Goal: Transaction & Acquisition: Purchase product/service

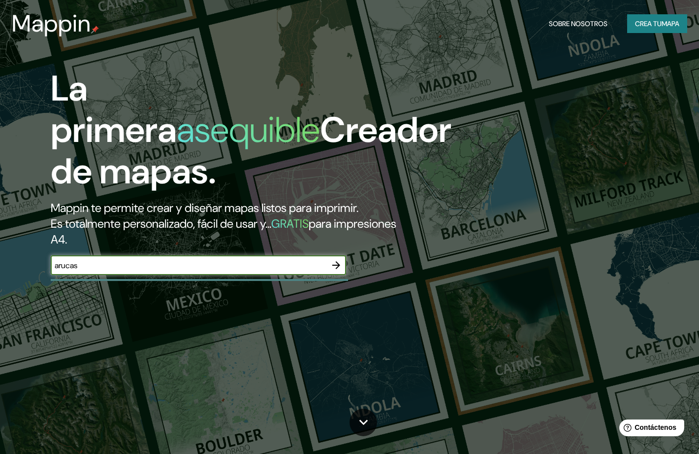
type input "arucas"
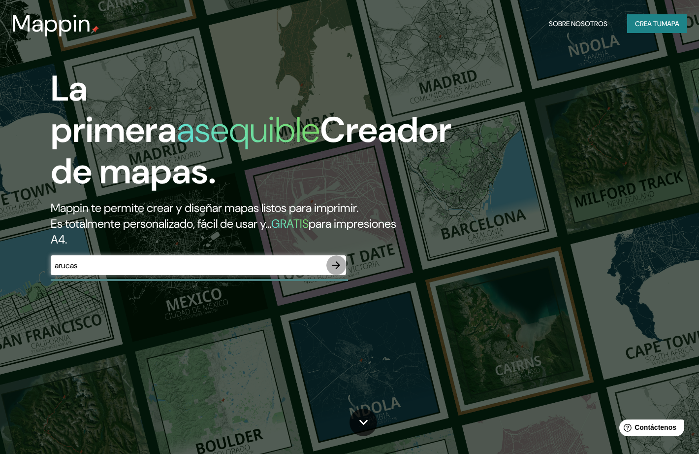
click at [336, 266] on icon "button" at bounding box center [337, 265] width 12 height 12
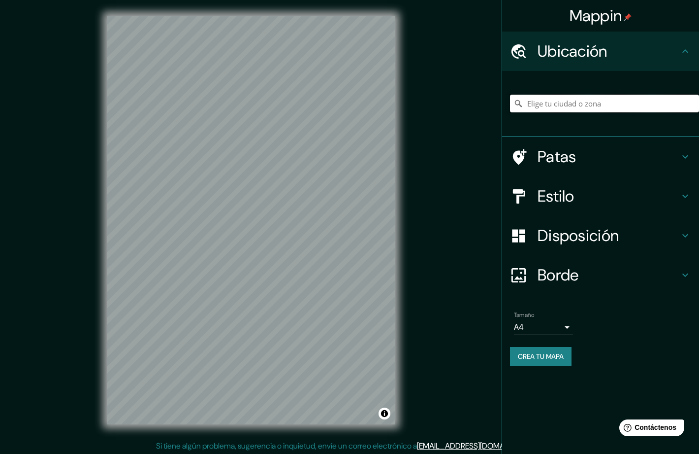
click at [564, 107] on input "Elige tu ciudad o zona" at bounding box center [604, 104] width 189 height 18
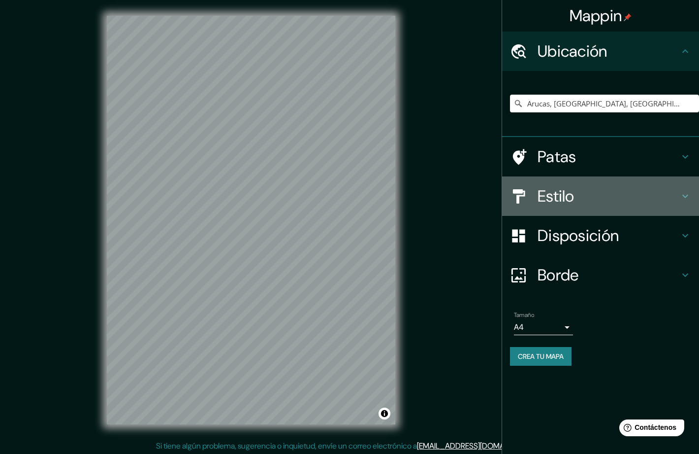
click at [572, 200] on font "Estilo" at bounding box center [556, 196] width 37 height 21
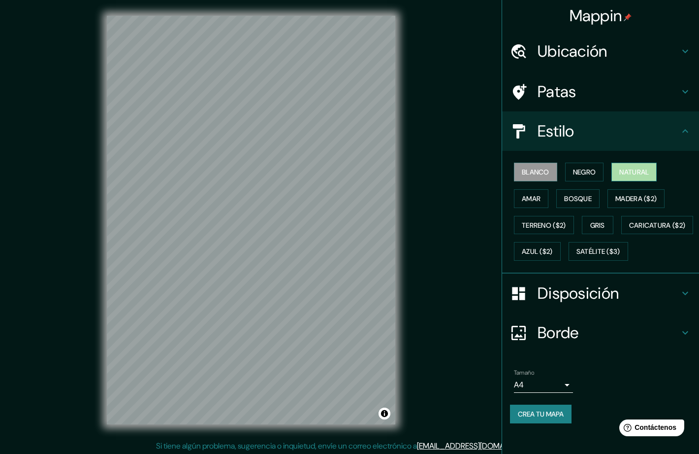
click at [626, 164] on button "Natural" at bounding box center [634, 172] width 45 height 19
click at [541, 197] on font "Amar" at bounding box center [531, 198] width 19 height 9
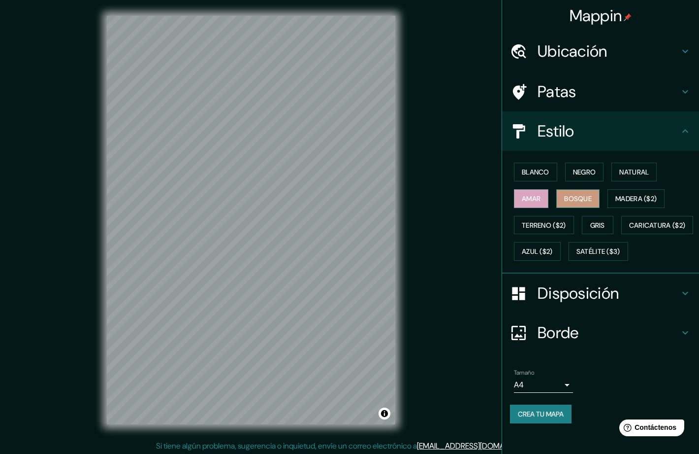
click at [573, 201] on font "Bosque" at bounding box center [578, 198] width 28 height 9
click at [557, 219] on font "Terreno ($2)" at bounding box center [544, 225] width 44 height 13
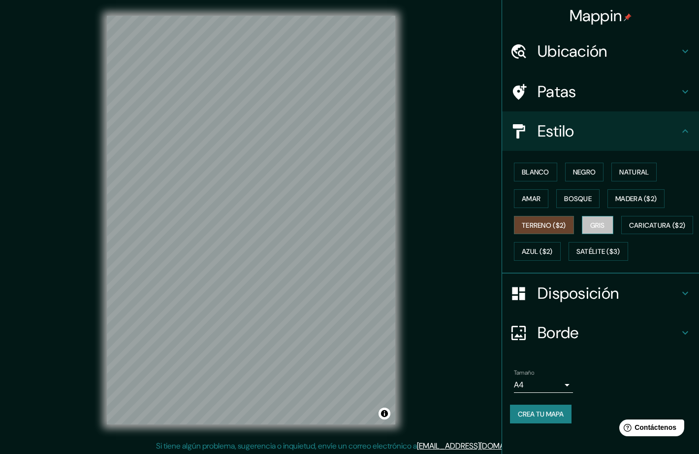
click at [598, 228] on font "Gris" at bounding box center [598, 225] width 15 height 9
click at [629, 230] on font "Caricatura ($2)" at bounding box center [657, 225] width 57 height 9
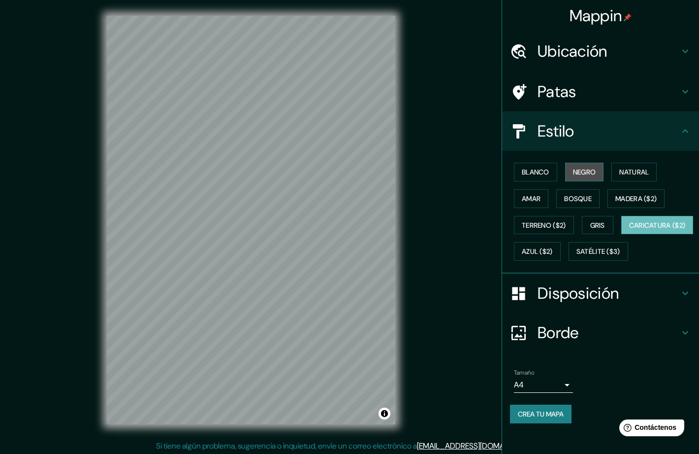
click at [579, 171] on font "Negro" at bounding box center [584, 171] width 23 height 9
click at [540, 176] on font "Blanco" at bounding box center [536, 171] width 28 height 9
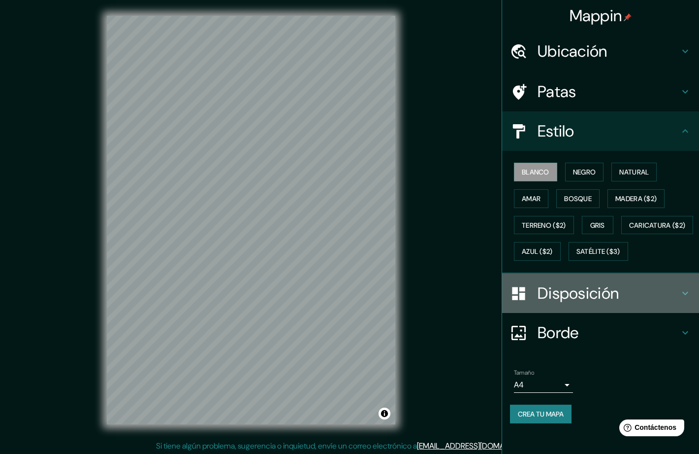
click at [570, 303] on font "Disposición" at bounding box center [578, 293] width 81 height 21
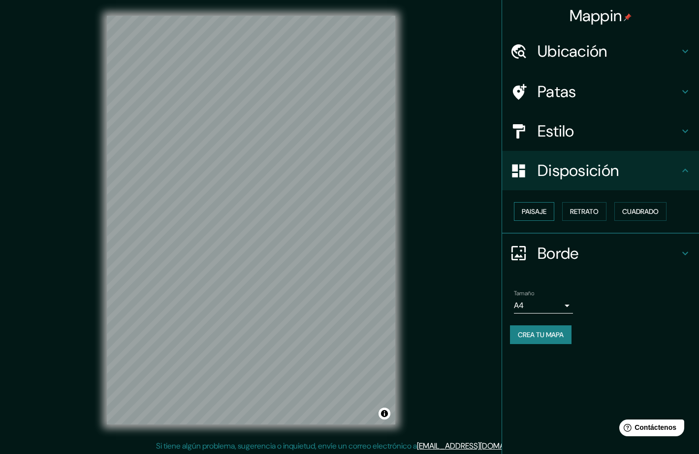
click at [532, 214] on font "Paisaje" at bounding box center [534, 211] width 25 height 9
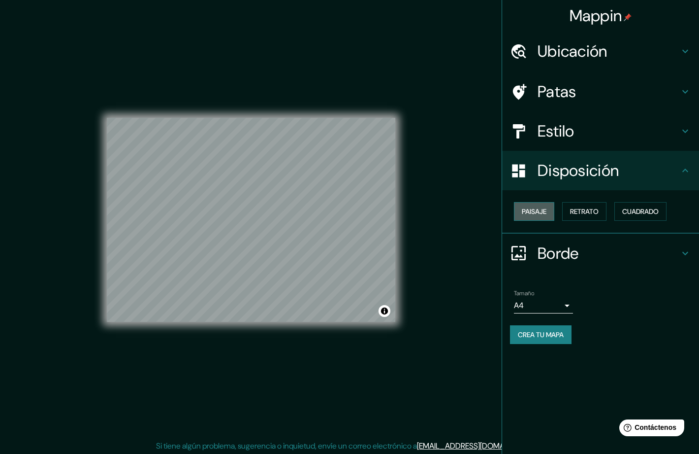
click at [532, 214] on font "Paisaje" at bounding box center [534, 211] width 25 height 9
click at [579, 213] on font "Retrato" at bounding box center [584, 211] width 29 height 9
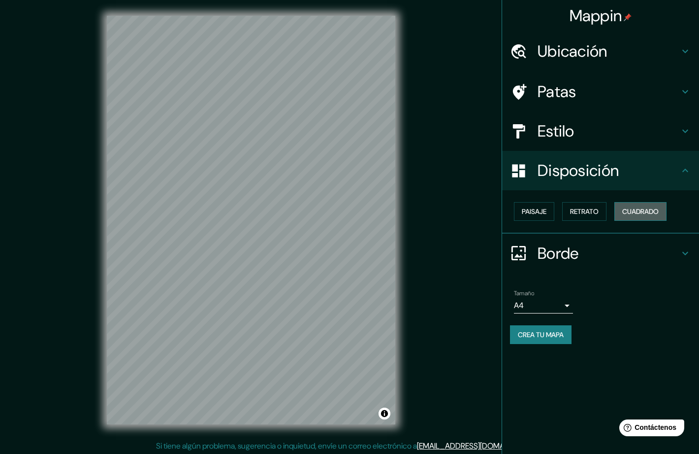
click at [637, 206] on font "Cuadrado" at bounding box center [641, 211] width 36 height 13
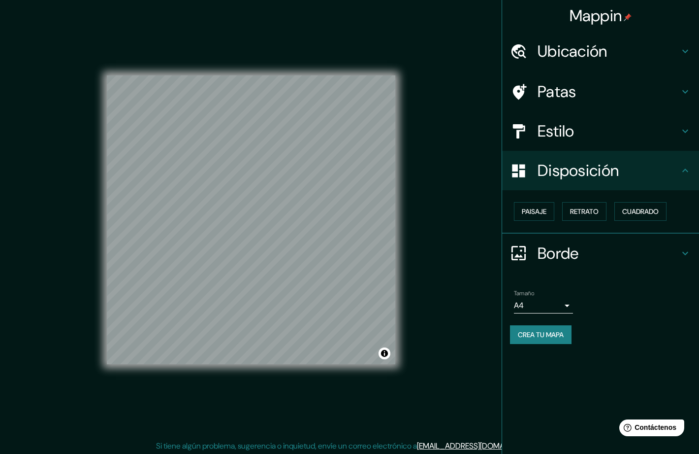
click at [565, 257] on font "Borde" at bounding box center [558, 253] width 41 height 21
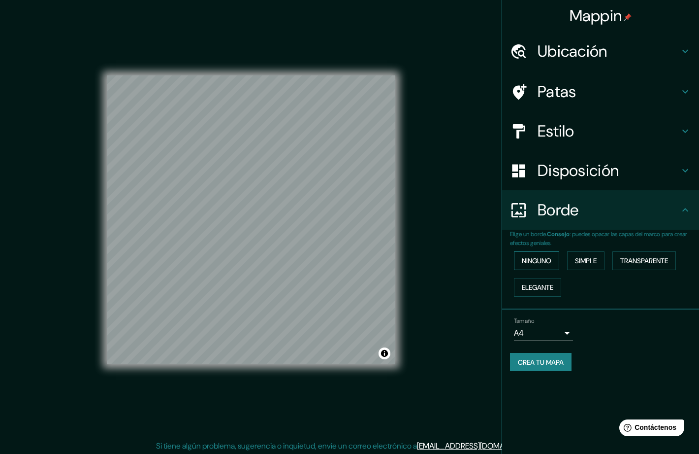
click at [552, 259] on font "Ninguno" at bounding box center [537, 260] width 30 height 9
click at [562, 95] on font "Patas" at bounding box center [557, 91] width 39 height 21
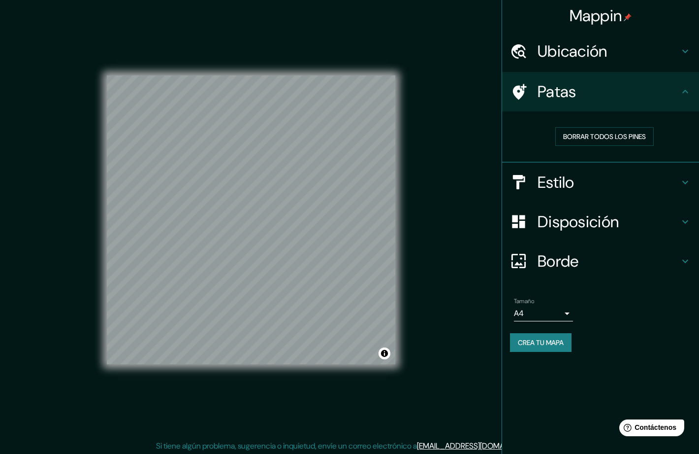
click at [562, 95] on font "Patas" at bounding box center [557, 91] width 39 height 21
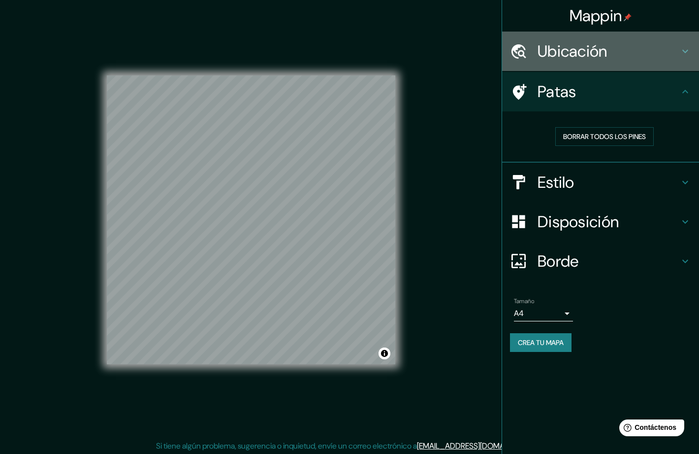
click at [551, 62] on div "Ubicación" at bounding box center [600, 51] width 197 height 39
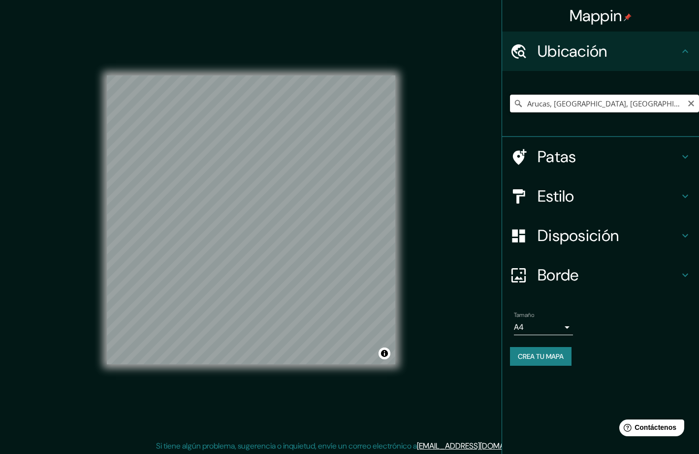
click at [530, 102] on input "Arucas, [GEOGRAPHIC_DATA], [GEOGRAPHIC_DATA], [GEOGRAPHIC_DATA]" at bounding box center [604, 104] width 189 height 18
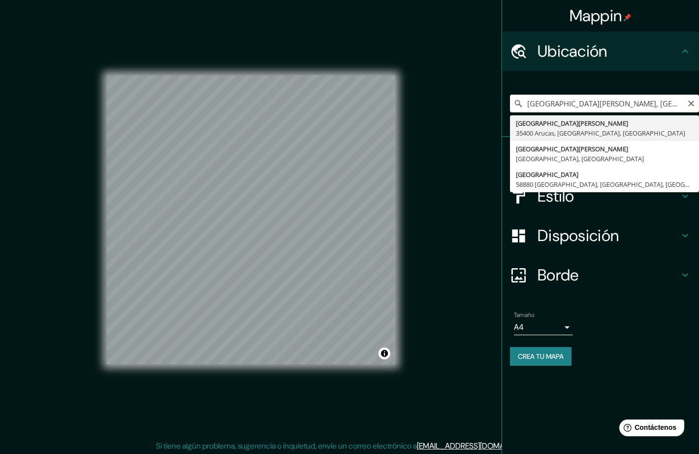
type input "[GEOGRAPHIC_DATA][PERSON_NAME], [GEOGRAPHIC_DATA], [GEOGRAPHIC_DATA]"
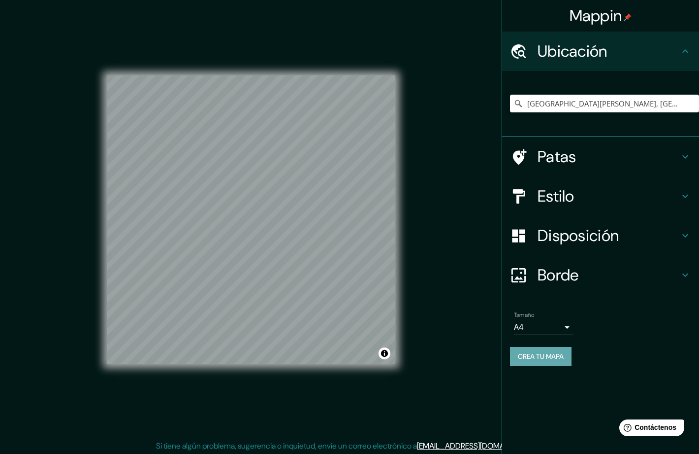
click at [558, 359] on font "Crea tu mapa" at bounding box center [541, 356] width 46 height 9
click at [454, 362] on div "Mappin Ubicación [GEOGRAPHIC_DATA][PERSON_NAME], [GEOGRAPHIC_DATA], [GEOGRAPHIC…" at bounding box center [349, 228] width 699 height 456
click at [545, 354] on font "Crea tu mapa" at bounding box center [541, 356] width 46 height 9
